Goal: Information Seeking & Learning: Learn about a topic

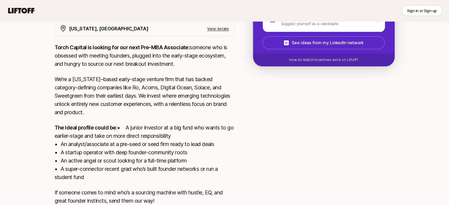
scroll to position [161, 0]
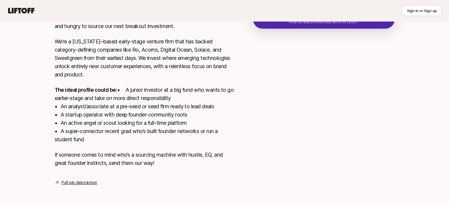
drag, startPoint x: 75, startPoint y: 93, endPoint x: 112, endPoint y: 139, distance: 59.2
click at [112, 139] on p "The ideal profile could be: • A junior investor at a big fund who wants to go e…" at bounding box center [145, 115] width 180 height 58
click at [90, 149] on div "Torch Capital is looking for our next Pre-MBA Associate: someone who is obsesse…" at bounding box center [145, 90] width 180 height 169
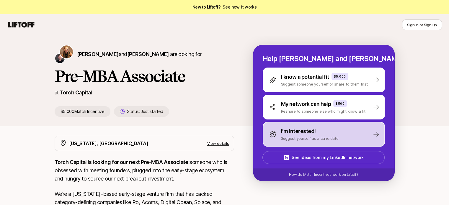
click at [291, 133] on p "I'm interested!" at bounding box center [298, 131] width 35 height 8
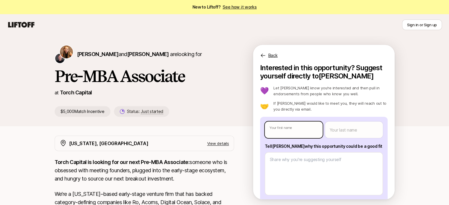
click at [294, 125] on body "New to Liftoff? See how it works Sign in or Sign up Sign in or Sign up [PERSON_…" at bounding box center [224, 102] width 449 height 205
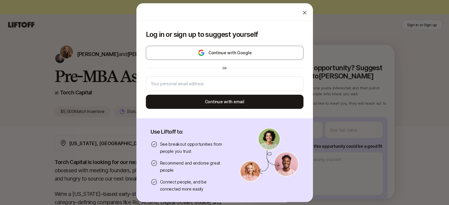
click at [302, 13] on icon at bounding box center [305, 13] width 6 height 6
type textarea "x"
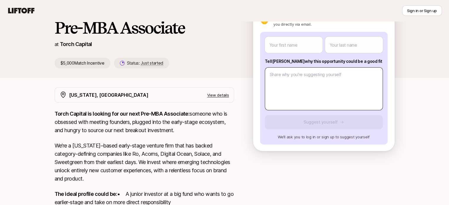
scroll to position [59, 0]
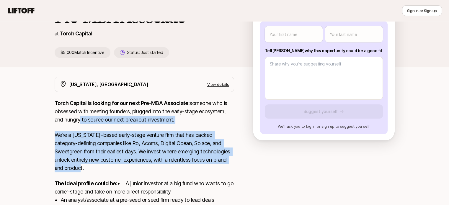
drag, startPoint x: 79, startPoint y: 123, endPoint x: 128, endPoint y: 169, distance: 67.1
click at [128, 169] on div "Torch Capital is looking for our next Pre-MBA Associate: someone who is obsesse…" at bounding box center [145, 183] width 180 height 169
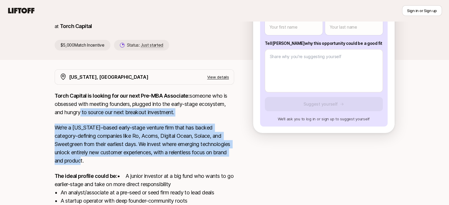
scroll to position [89, 0]
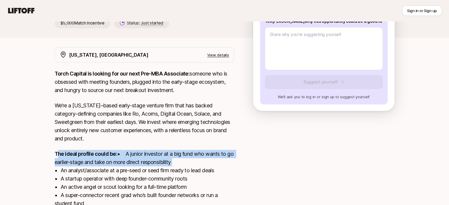
drag, startPoint x: 58, startPoint y: 153, endPoint x: 118, endPoint y: 169, distance: 62.3
click at [118, 169] on p "The ideal profile could be: • A junior investor at a big fund who wants to go e…" at bounding box center [145, 179] width 180 height 58
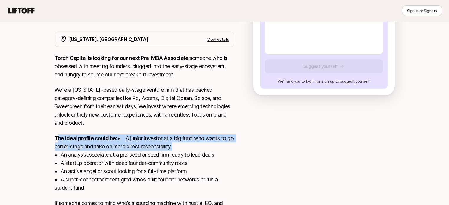
scroll to position [118, 0]
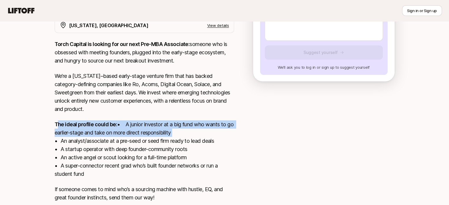
drag, startPoint x: 61, startPoint y: 149, endPoint x: 88, endPoint y: 183, distance: 43.4
click at [88, 178] on p "The ideal profile could be: • A junior investor at a big fund who wants to go e…" at bounding box center [145, 150] width 180 height 58
click at [108, 175] on p "The ideal profile could be: • A junior investor at a big fund who wants to go e…" at bounding box center [145, 150] width 180 height 58
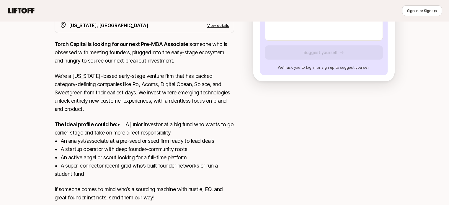
drag, startPoint x: 114, startPoint y: 175, endPoint x: 118, endPoint y: 183, distance: 9.7
click at [118, 178] on p "The ideal profile could be: • A junior investor at a big fund who wants to go e…" at bounding box center [145, 150] width 180 height 58
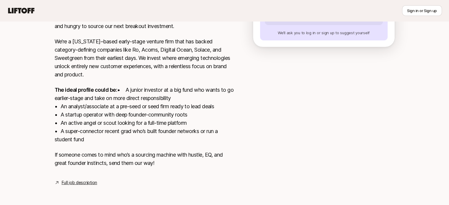
scroll to position [161, 0]
